Goal: Task Accomplishment & Management: Manage account settings

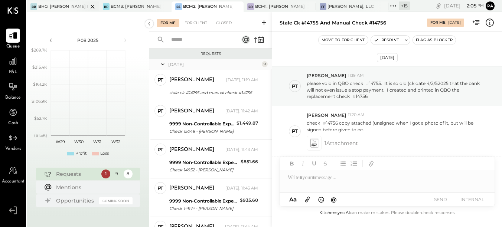
scroll to position [48, 0]
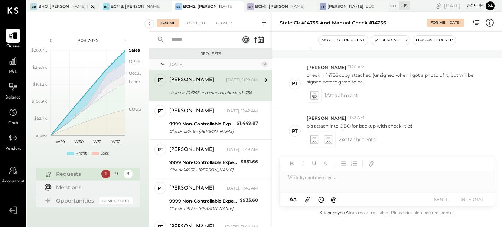
click at [72, 8] on div "BHG: [PERSON_NAME] Hospitality Group, LLC" at bounding box center [63, 7] width 50 height 6
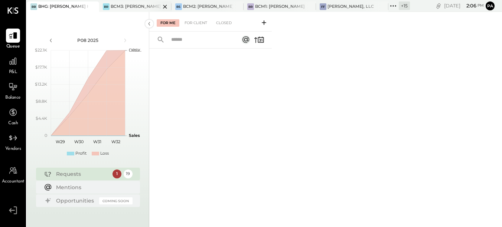
click at [137, 5] on div "BCM3: [PERSON_NAME] Westside Grill" at bounding box center [136, 7] width 50 height 6
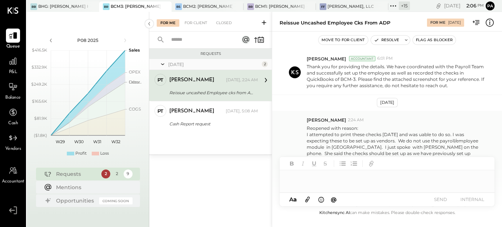
scroll to position [276, 0]
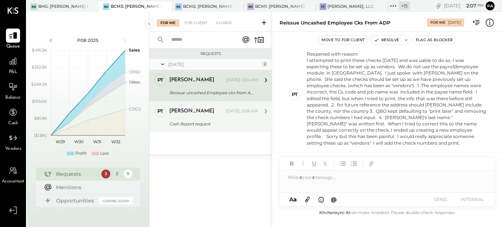
drag, startPoint x: 219, startPoint y: 115, endPoint x: 225, endPoint y: 115, distance: 5.6
click at [219, 115] on div "[PERSON_NAME] [DATE], 5:08 AM" at bounding box center [213, 111] width 89 height 10
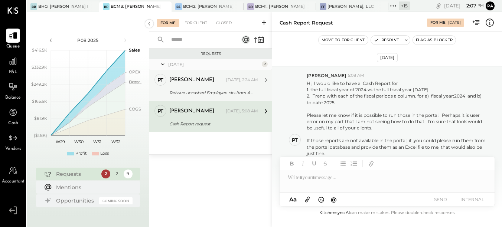
click at [192, 81] on div "[PERSON_NAME]" at bounding box center [191, 80] width 45 height 7
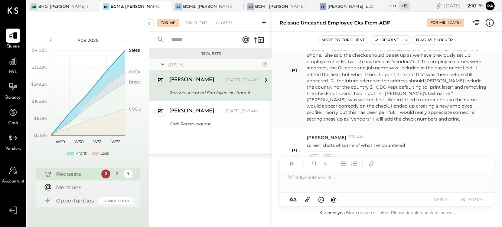
scroll to position [313, 0]
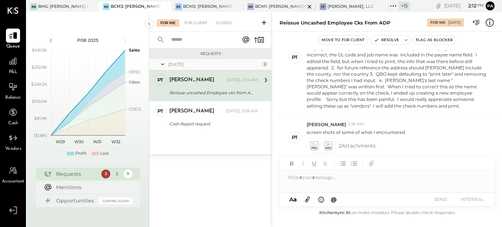
click at [264, 4] on div "BCM1: [PERSON_NAME] Kitchen Bar Market" at bounding box center [280, 7] width 50 height 6
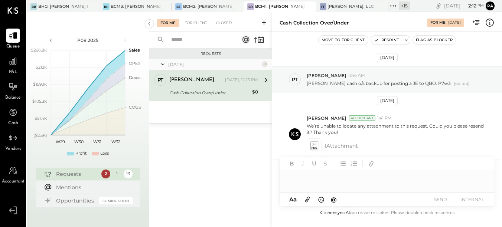
scroll to position [67, 0]
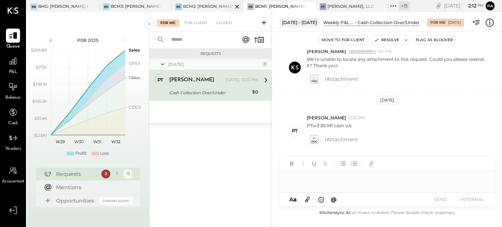
click at [207, 8] on div "BCM2: [PERSON_NAME] American Cooking" at bounding box center [208, 7] width 50 height 6
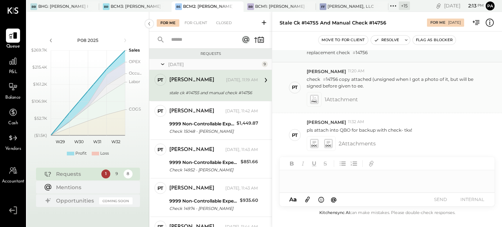
scroll to position [48, 0]
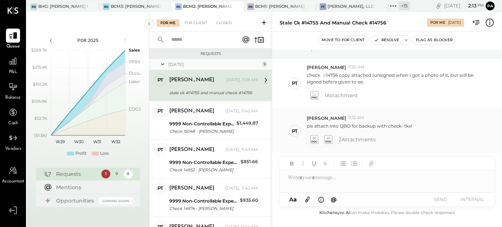
click at [319, 141] on icon at bounding box center [314, 139] width 9 height 10
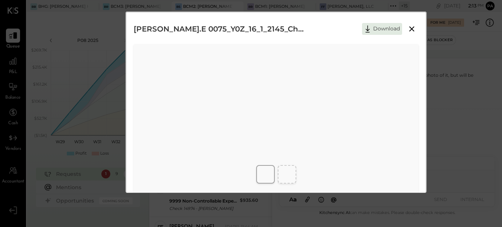
click at [413, 27] on icon at bounding box center [411, 29] width 9 height 9
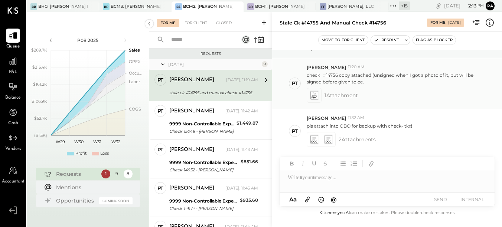
click at [311, 93] on icon at bounding box center [314, 95] width 8 height 9
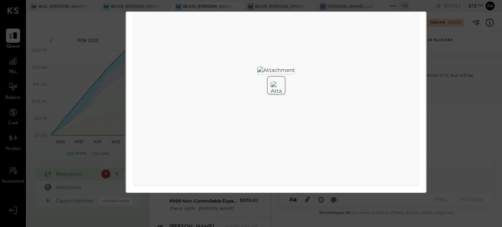
scroll to position [0, 0]
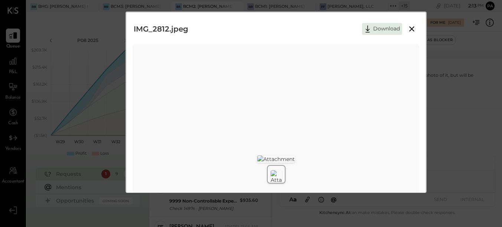
click at [412, 28] on icon at bounding box center [411, 28] width 5 height 5
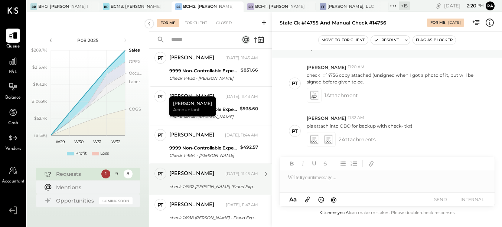
scroll to position [174, 0]
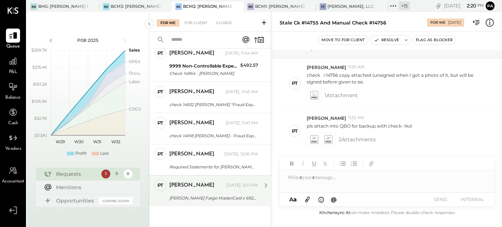
click at [201, 192] on div "[PERSON_NAME] [DATE], 12:11 PM" at bounding box center [213, 185] width 89 height 13
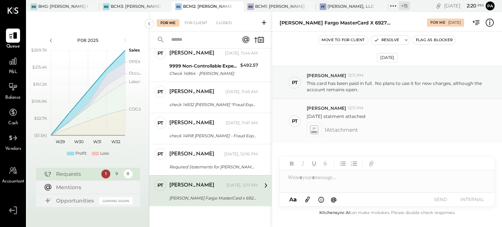
click at [317, 130] on icon at bounding box center [314, 130] width 8 height 9
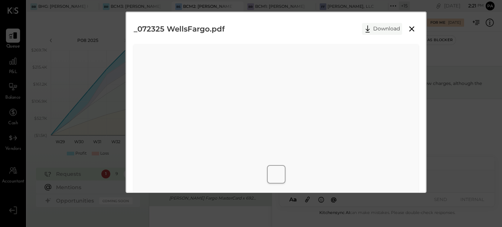
click at [374, 30] on button "Download" at bounding box center [382, 29] width 40 height 12
click at [413, 32] on icon at bounding box center [411, 29] width 9 height 9
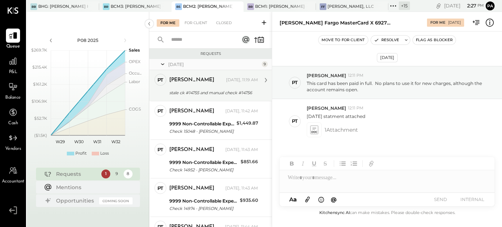
click at [208, 87] on div "[PERSON_NAME] [DATE], 11:19 AM stale ck #14755 and manual check #14756 pls atta…" at bounding box center [213, 85] width 89 height 23
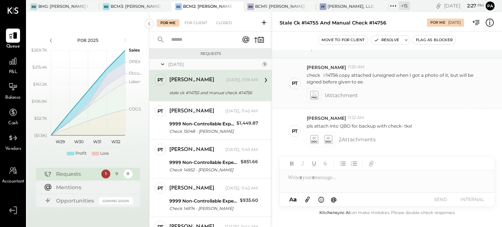
click at [316, 100] on div at bounding box center [314, 95] width 11 height 11
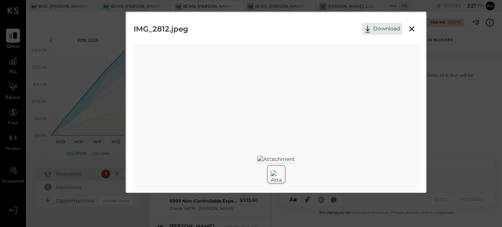
click at [410, 27] on icon at bounding box center [411, 28] width 5 height 5
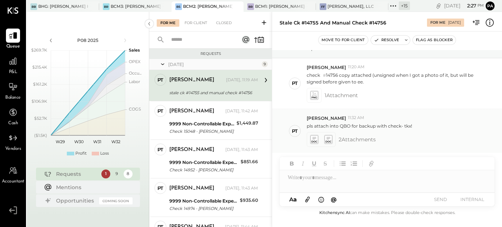
click at [312, 140] on icon at bounding box center [314, 139] width 8 height 9
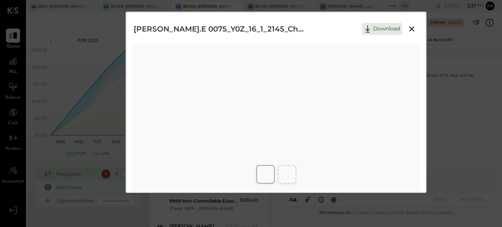
click at [412, 27] on icon at bounding box center [411, 29] width 9 height 9
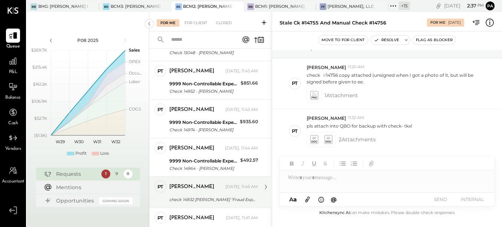
scroll to position [174, 0]
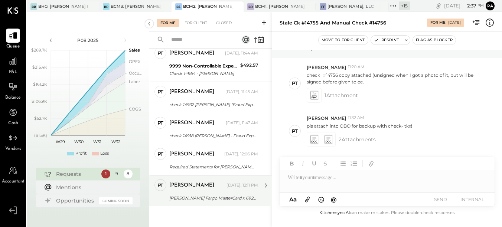
click at [188, 192] on div "[PERSON_NAME] [DATE], 12:11 PM [PERSON_NAME] Fargo MasterCard x 6927 stmt [DATE…" at bounding box center [213, 190] width 89 height 23
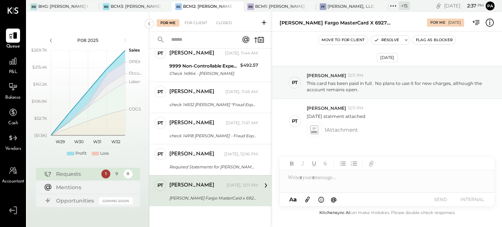
click at [343, 186] on div at bounding box center [387, 175] width 215 height 36
click at [344, 176] on div at bounding box center [387, 177] width 215 height 15
click at [225, 20] on div "Closed" at bounding box center [223, 22] width 23 height 7
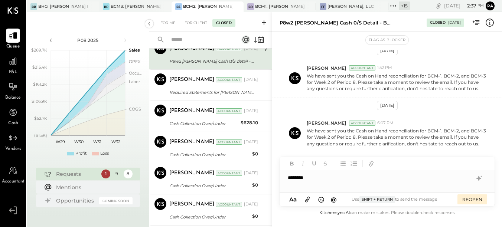
scroll to position [96, 0]
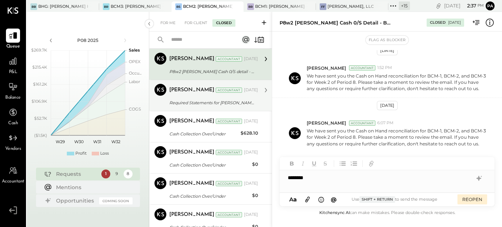
click at [206, 103] on div "Required Statements for [PERSON_NAME] Fargo Signify CC# 6927, [PERSON_NAME] Far…" at bounding box center [212, 102] width 87 height 7
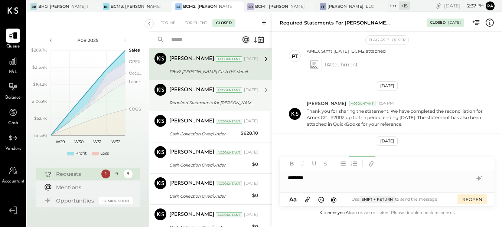
scroll to position [130, 0]
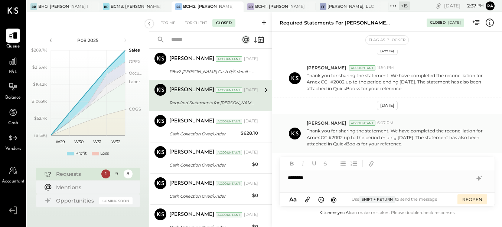
drag, startPoint x: 418, startPoint y: 146, endPoint x: 308, endPoint y: 131, distance: 111.3
click at [308, 131] on p "Thank you for sharing the statement. We have completed the reconciliation for A…" at bounding box center [397, 137] width 180 height 19
copy p "Thank you for sharing the statement. We have completed the reconciliation for A…"
click at [166, 17] on div "For Me For Client Closed" at bounding box center [210, 22] width 123 height 20
click at [167, 25] on div "For Me" at bounding box center [168, 22] width 23 height 7
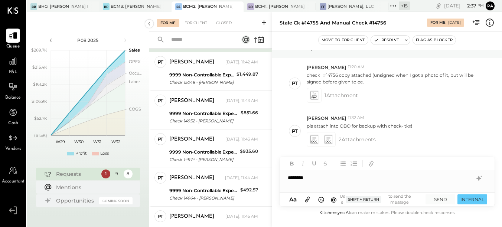
scroll to position [174, 0]
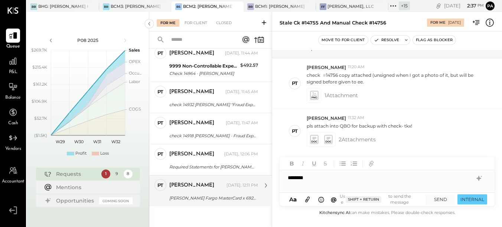
click at [206, 195] on div "[PERSON_NAME] Fargo MasterCard x 6927 stmt [DATE]" at bounding box center [212, 198] width 87 height 7
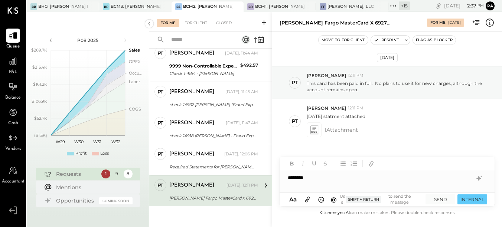
click at [366, 183] on div "********" at bounding box center [387, 177] width 215 height 15
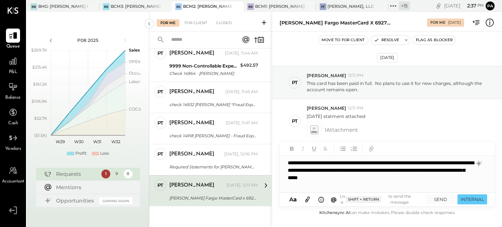
click at [341, 160] on div "**********" at bounding box center [387, 174] width 215 height 37
